Goal: Find specific page/section: Find specific page/section

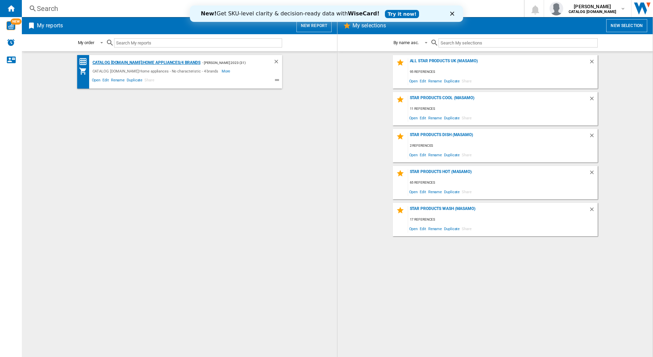
click at [142, 64] on div "CATALOG [DOMAIN_NAME]:Home appliances/4 brands" at bounding box center [146, 62] width 110 height 9
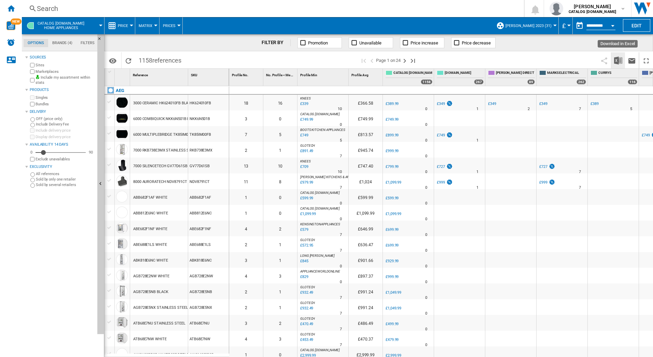
click at [619, 61] on img "Download in Excel" at bounding box center [618, 60] width 8 height 8
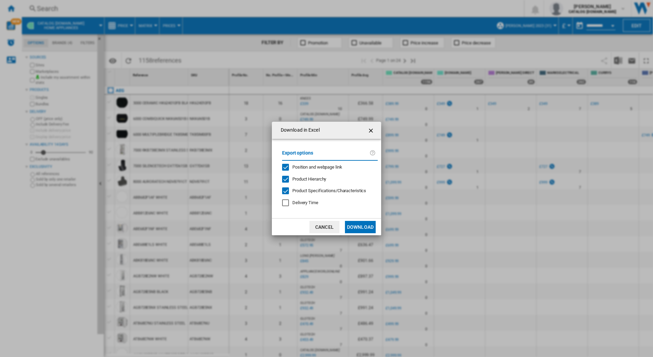
click at [286, 191] on div at bounding box center [285, 190] width 7 height 7
click at [432, 223] on div "Download in Excel Export options Position and webpage link Product Hierarchy Pr…" at bounding box center [326, 178] width 653 height 357
click at [365, 227] on button "Download" at bounding box center [360, 227] width 31 height 12
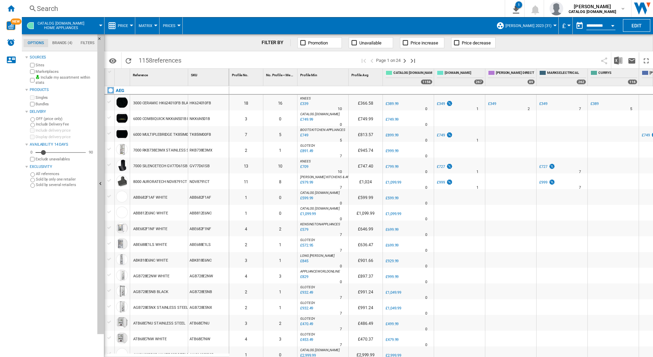
scroll to position [34, 0]
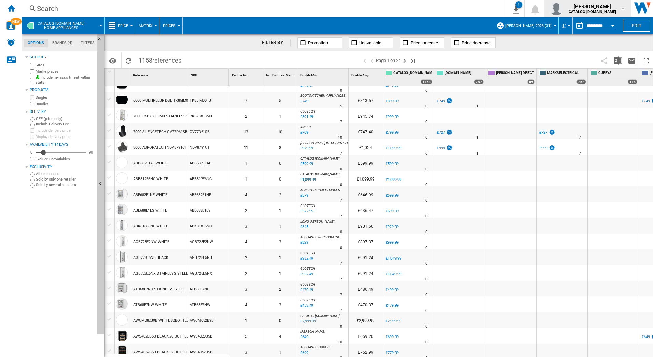
click at [597, 8] on span "[PERSON_NAME]" at bounding box center [592, 6] width 47 height 7
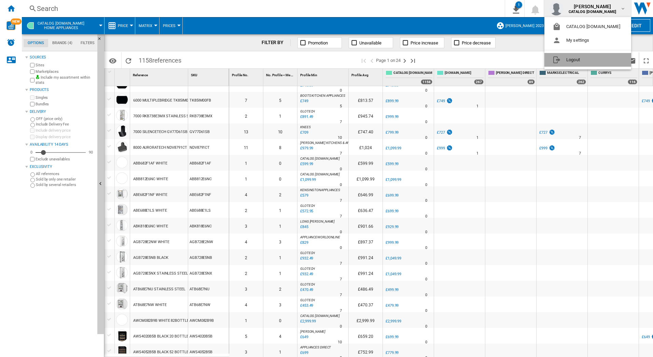
click at [571, 59] on button "Logout" at bounding box center [588, 60] width 87 height 14
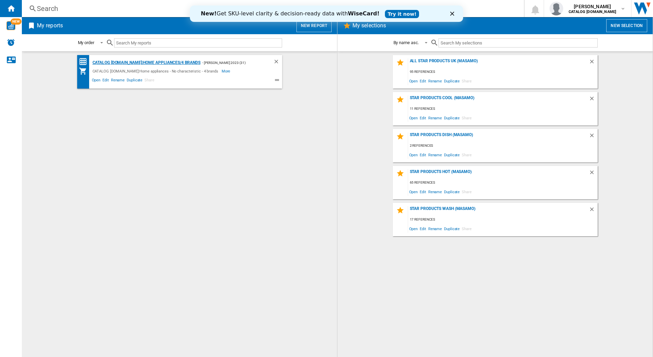
click at [135, 62] on div "CATALOG [DOMAIN_NAME]:Home appliances/4 brands" at bounding box center [146, 62] width 110 height 9
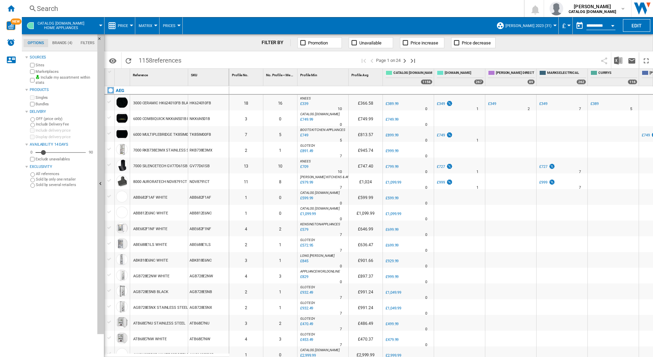
click at [554, 25] on div at bounding box center [555, 26] width 3 height 2
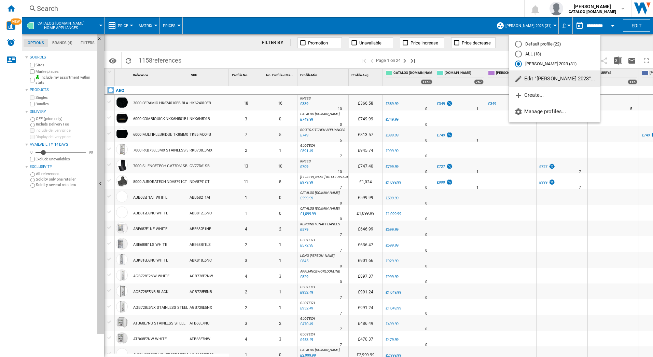
click at [530, 78] on span "Edit "[PERSON_NAME] 2023"..." at bounding box center [555, 79] width 81 height 6
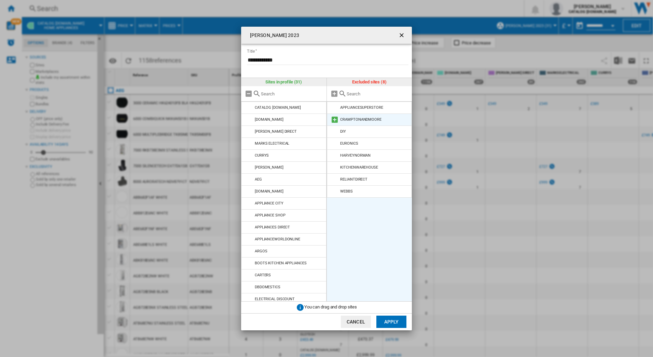
click at [334, 118] on md-icon at bounding box center [335, 119] width 8 height 8
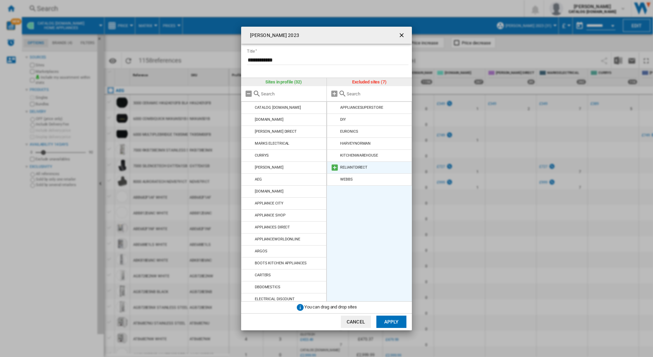
click at [336, 166] on md-icon at bounding box center [335, 167] width 8 height 8
click at [335, 167] on md-icon at bounding box center [335, 167] width 8 height 8
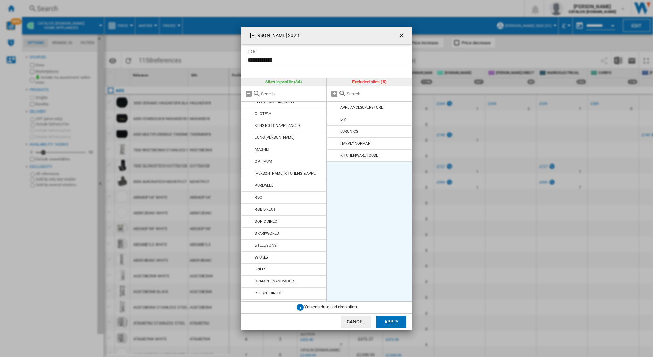
scroll to position [207, 0]
click at [390, 320] on button "Apply" at bounding box center [392, 321] width 30 height 12
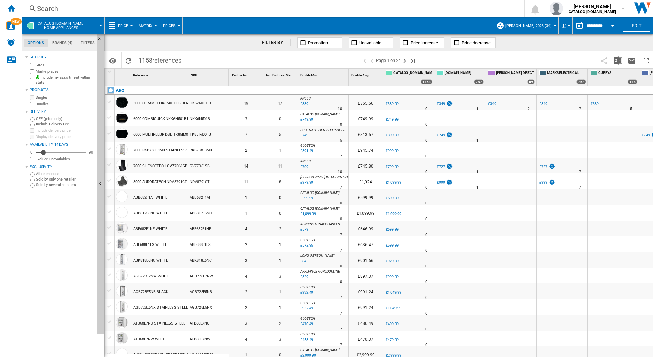
click at [554, 25] on div at bounding box center [555, 26] width 3 height 2
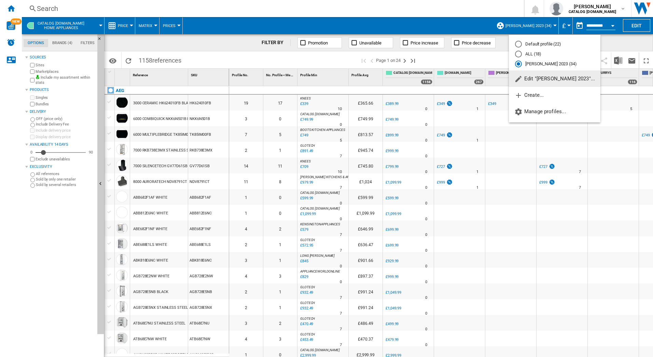
click at [362, 6] on md-backdrop at bounding box center [326, 178] width 653 height 357
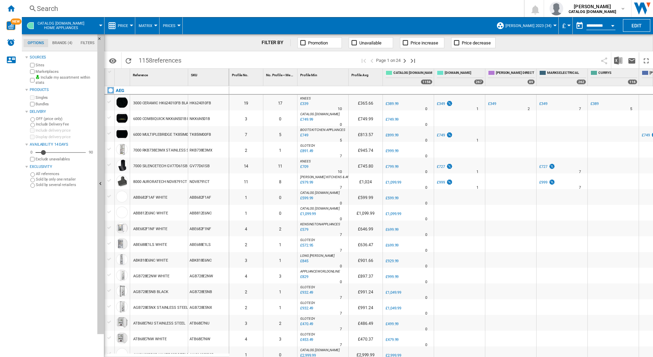
click at [80, 9] on div "Search" at bounding box center [271, 9] width 469 height 10
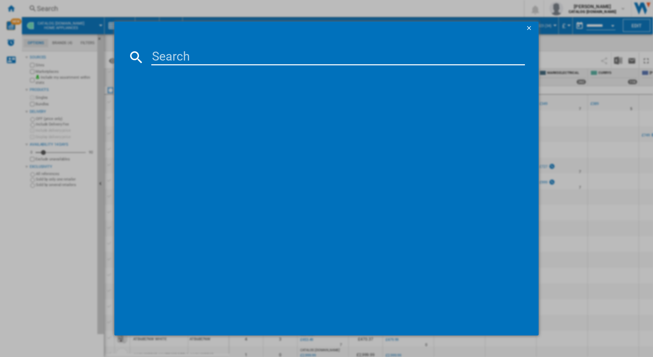
click at [165, 56] on input at bounding box center [338, 57] width 374 height 16
type input "deb2631s"
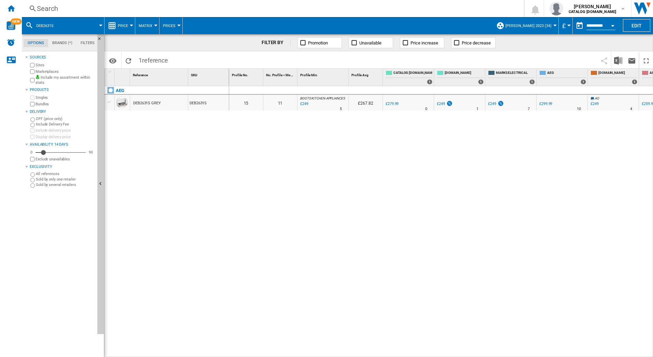
click at [509, 138] on div "0 0 15 11 BOOTS KITCHEN APPLIANCES : BOOTS KITCHEN APPLIANCES -11.1 % £249 % N/…" at bounding box center [441, 221] width 424 height 271
click at [603, 11] on b "CATALOG [DOMAIN_NAME]" at bounding box center [592, 12] width 47 height 4
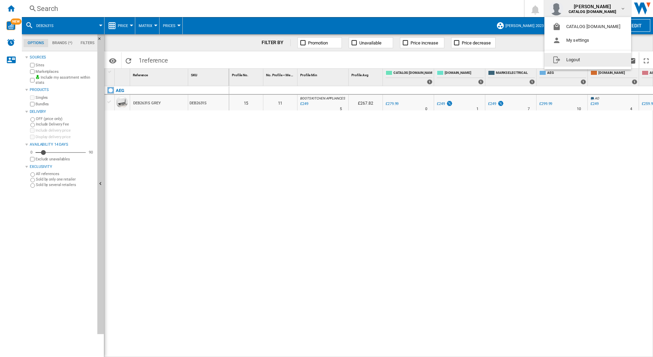
click at [568, 60] on button "Logout" at bounding box center [588, 60] width 87 height 14
